Goal: Task Accomplishment & Management: Use online tool/utility

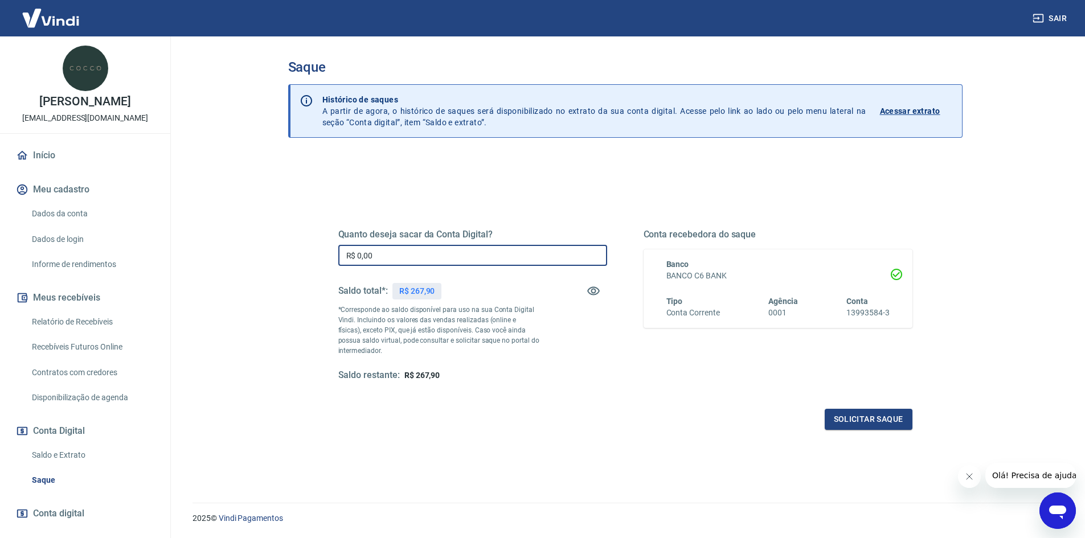
click at [465, 253] on input "R$ 0,00" at bounding box center [472, 255] width 269 height 21
type input "R$ 267,90"
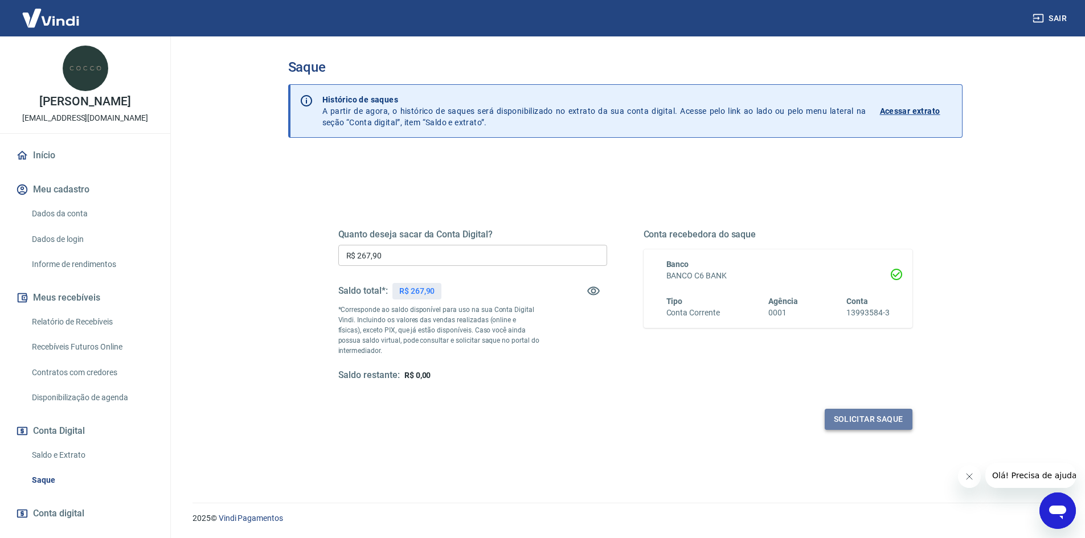
click at [877, 423] on button "Solicitar saque" at bounding box center [869, 419] width 88 height 21
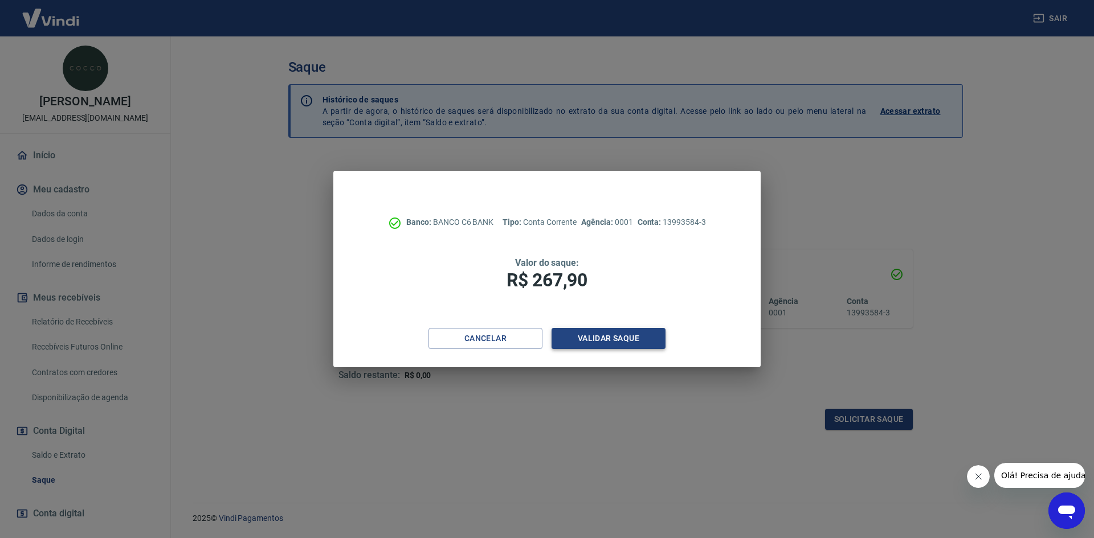
drag, startPoint x: 611, startPoint y: 325, endPoint x: 613, endPoint y: 331, distance: 6.1
click at [611, 326] on div "Banco: BANCO C6 BANK Tipo: Conta Corrente Agência: 0001 Conta: 13993584-3 Valor…" at bounding box center [546, 249] width 427 height 157
click at [617, 340] on button "Validar saque" at bounding box center [608, 338] width 114 height 21
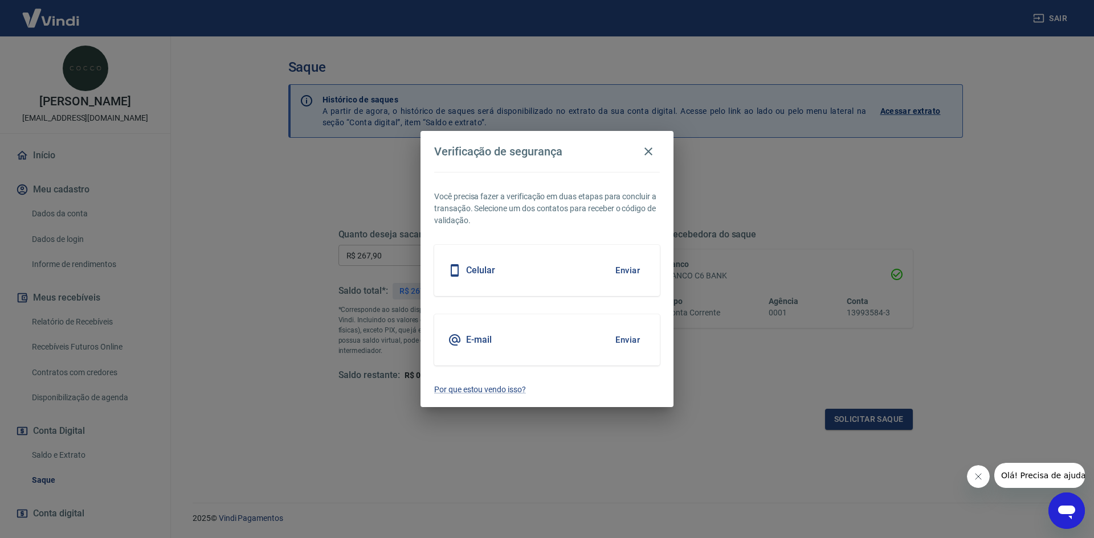
click at [617, 340] on button "Enviar" at bounding box center [627, 340] width 37 height 24
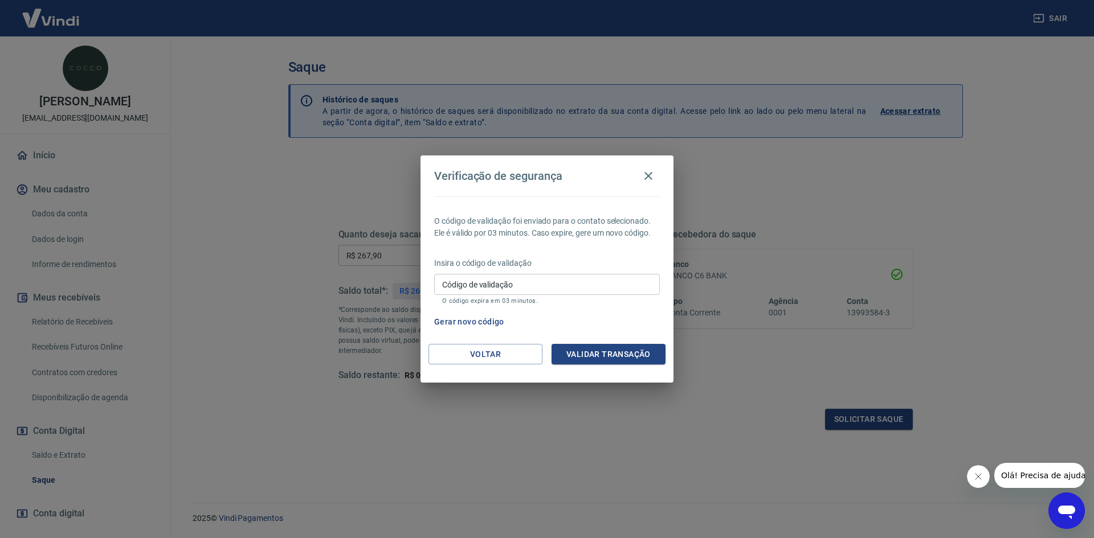
click at [511, 289] on input "Código de validação" at bounding box center [547, 284] width 226 height 21
type input "205313"
click at [629, 357] on button "Validar transação" at bounding box center [608, 354] width 114 height 21
